Goal: Information Seeking & Learning: Learn about a topic

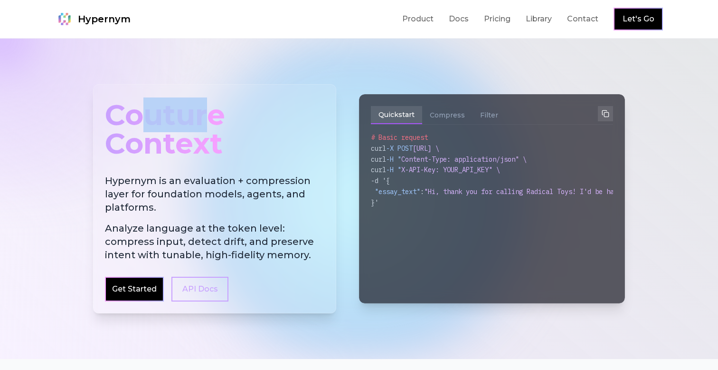
drag, startPoint x: 206, startPoint y: 117, endPoint x: 151, endPoint y: 116, distance: 55.6
click at [151, 116] on div "Couture Context" at bounding box center [214, 129] width 219 height 66
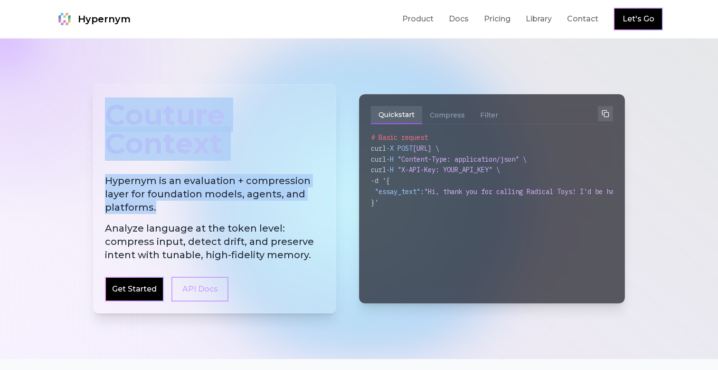
drag, startPoint x: 105, startPoint y: 116, endPoint x: 265, endPoint y: 210, distance: 186.0
click at [265, 210] on div "Couture Context Hypernym is an evaluation + compression layer for foundation mo…" at bounding box center [214, 198] width 243 height 229
click at [265, 210] on h2 "Hypernym is an evaluation + compression layer for foundation models, agents, an…" at bounding box center [214, 217] width 219 height 87
drag, startPoint x: 294, startPoint y: 202, endPoint x: 104, endPoint y: 118, distance: 207.3
click at [104, 118] on div "Couture Context Hypernym is an evaluation + compression layer for foundation mo…" at bounding box center [214, 198] width 243 height 229
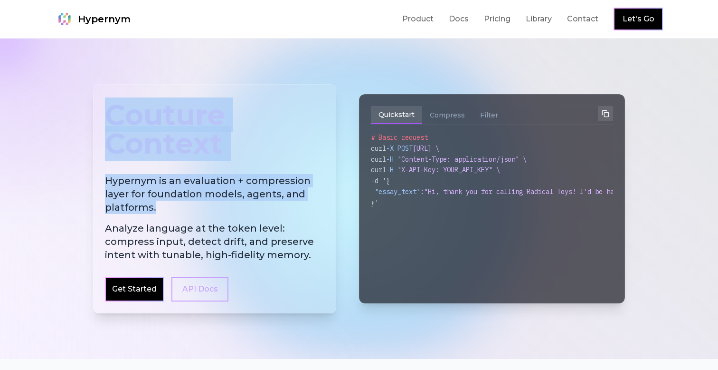
click at [104, 118] on div "Couture Context Hypernym is an evaluation + compression layer for foundation mo…" at bounding box center [214, 198] width 243 height 229
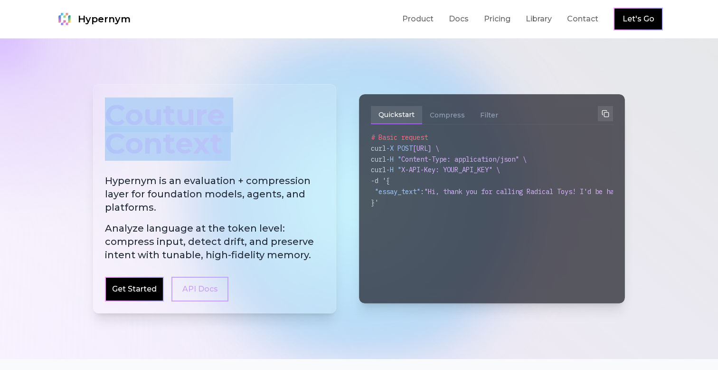
drag, startPoint x: 107, startPoint y: 117, endPoint x: 181, endPoint y: 171, distance: 91.9
click at [181, 171] on div "Couture Context Hypernym is an evaluation + compression layer for foundation mo…" at bounding box center [214, 198] width 243 height 229
drag, startPoint x: 209, startPoint y: 169, endPoint x: 109, endPoint y: 114, distance: 115.0
click at [109, 114] on div "Couture Context Hypernym is an evaluation + compression layer for foundation mo…" at bounding box center [214, 198] width 243 height 229
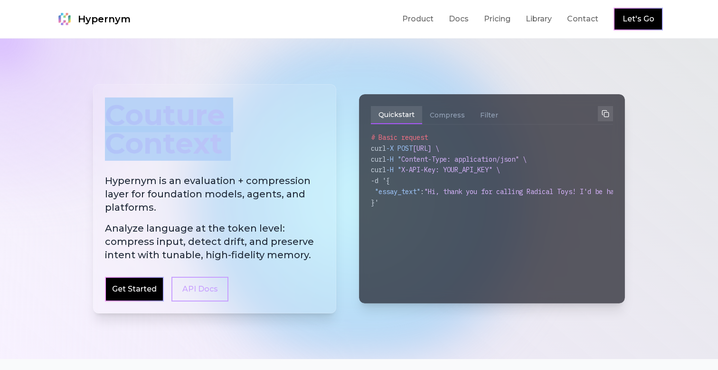
click at [109, 114] on div "Couture Context" at bounding box center [214, 129] width 219 height 66
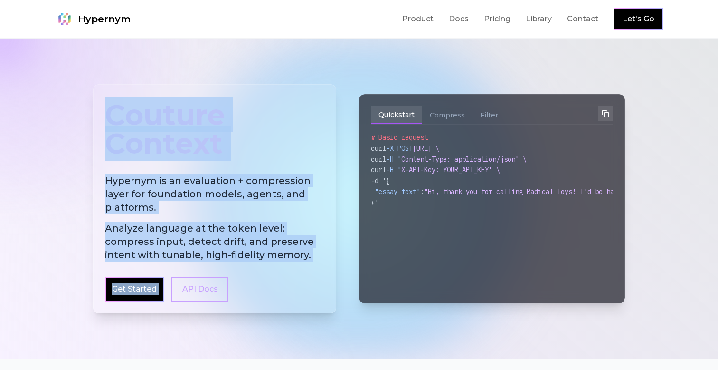
drag, startPoint x: 109, startPoint y: 114, endPoint x: 267, endPoint y: 267, distance: 220.7
click at [267, 267] on div "Couture Context Hypernym is an evaluation + compression layer for foundation mo…" at bounding box center [214, 198] width 243 height 229
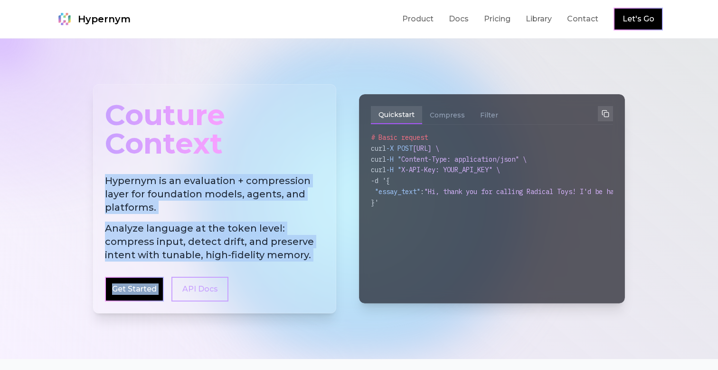
drag, startPoint x: 283, startPoint y: 264, endPoint x: 238, endPoint y: 164, distance: 109.7
click at [238, 164] on div "Couture Context Hypernym is an evaluation + compression layer for foundation mo…" at bounding box center [214, 198] width 243 height 229
